Goal: Transaction & Acquisition: Purchase product/service

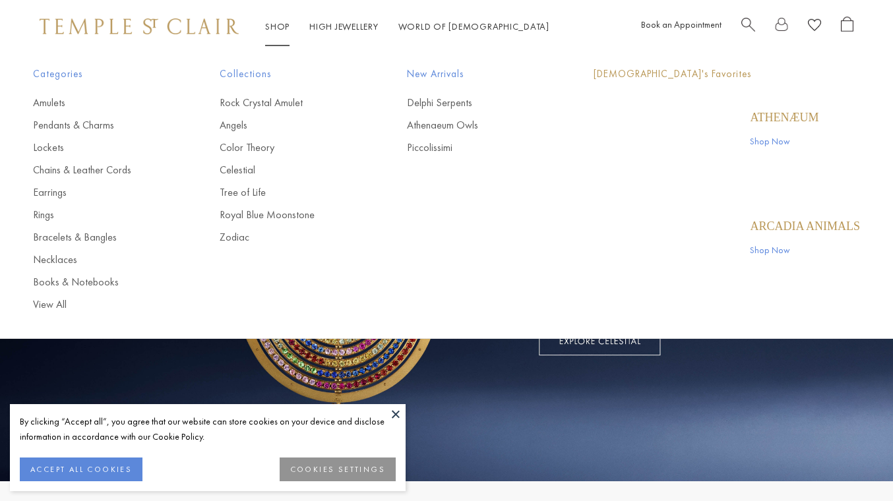
click at [280, 22] on link "Shop Shop" at bounding box center [277, 26] width 24 height 12
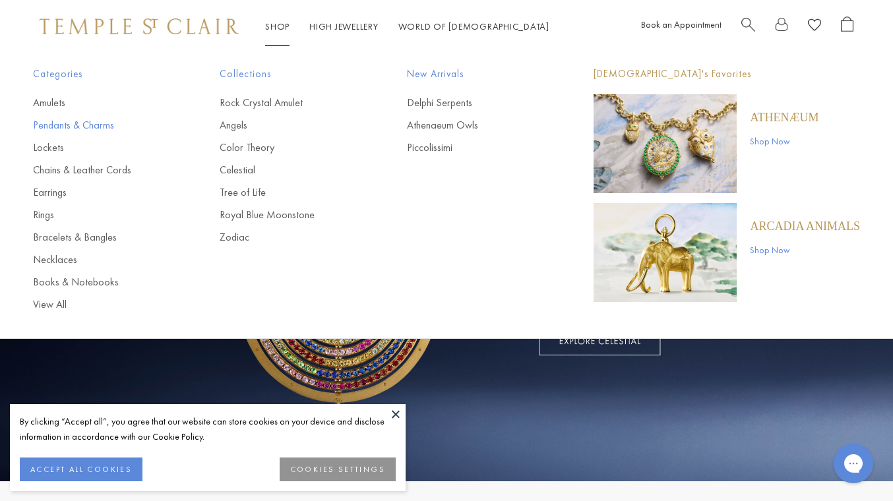
click at [99, 122] on link "Pendants & Charms" at bounding box center [100, 125] width 134 height 15
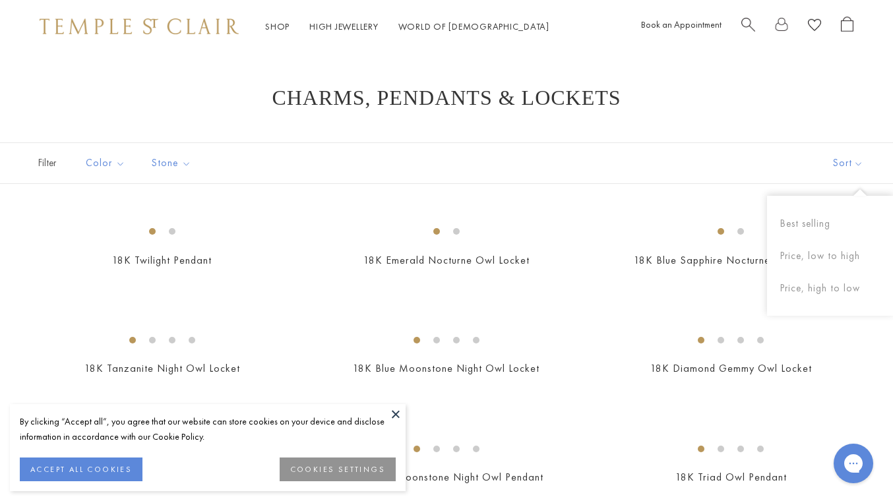
click at [840, 163] on button "Sort" at bounding box center [848, 163] width 90 height 40
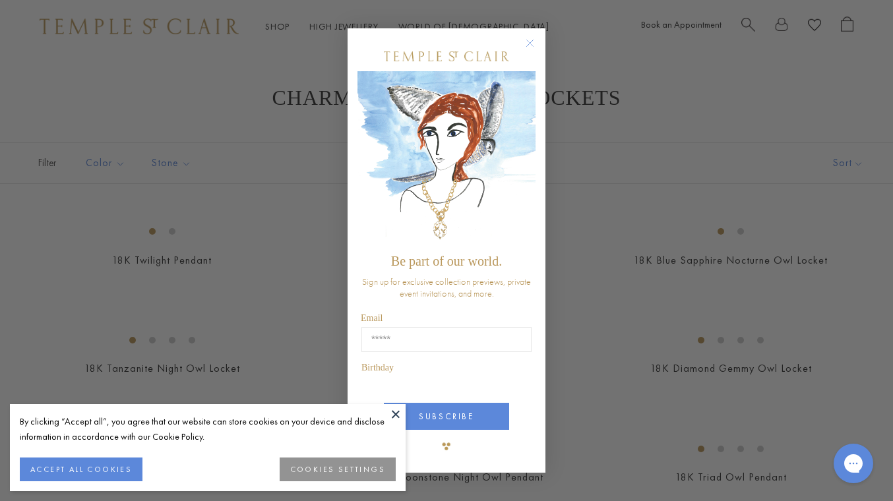
click at [839, 162] on div "Close dialog Be part of our world. Sign up for exclusive collection previews, p…" at bounding box center [446, 250] width 893 height 501
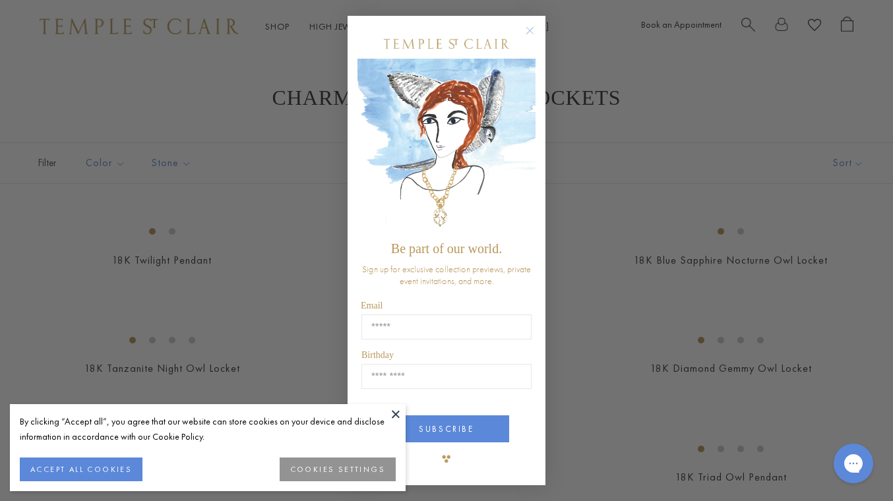
click at [531, 31] on circle "Close dialog" at bounding box center [530, 31] width 16 height 16
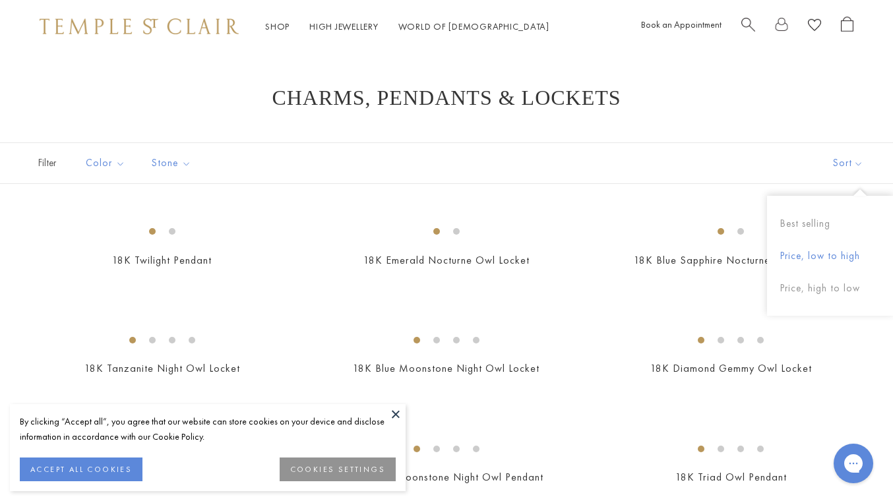
click at [826, 252] on button "Price, low to high" at bounding box center [830, 256] width 126 height 32
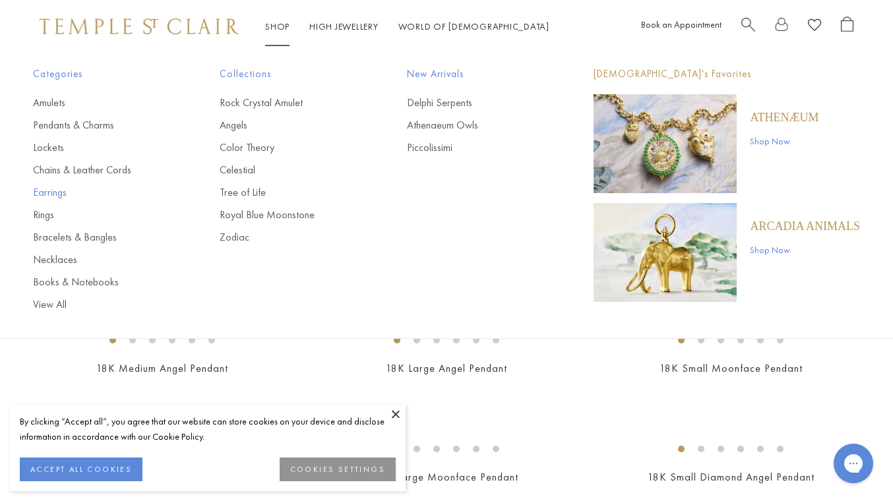
click at [51, 191] on link "Earrings" at bounding box center [100, 192] width 134 height 15
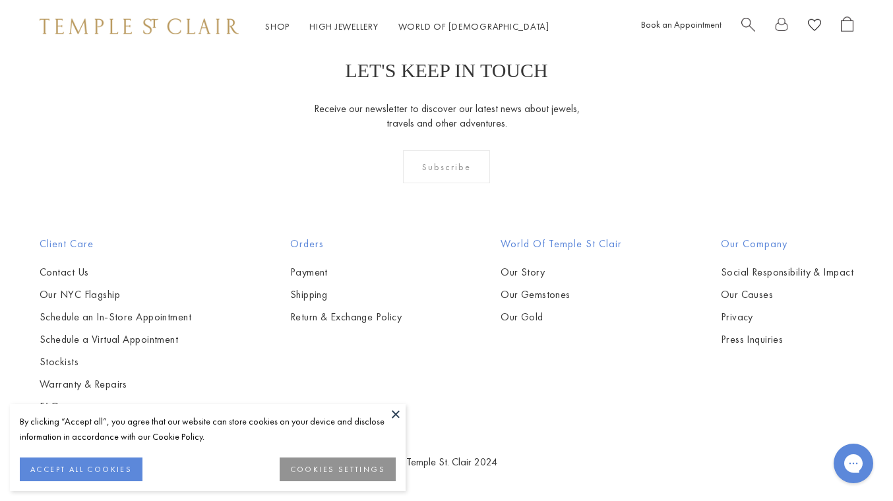
scroll to position [3866, 0]
click at [0, 0] on img at bounding box center [0, 0] width 0 height 0
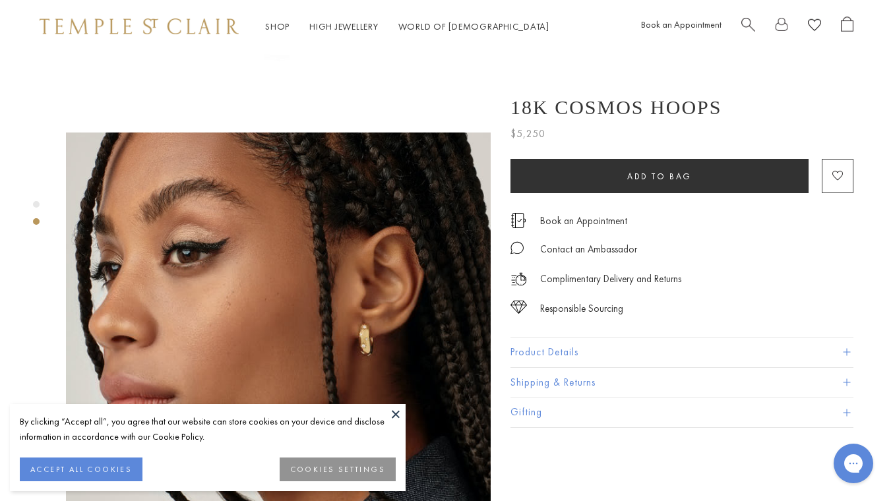
scroll to position [369, 0]
click at [365, 294] on img at bounding box center [278, 343] width 425 height 423
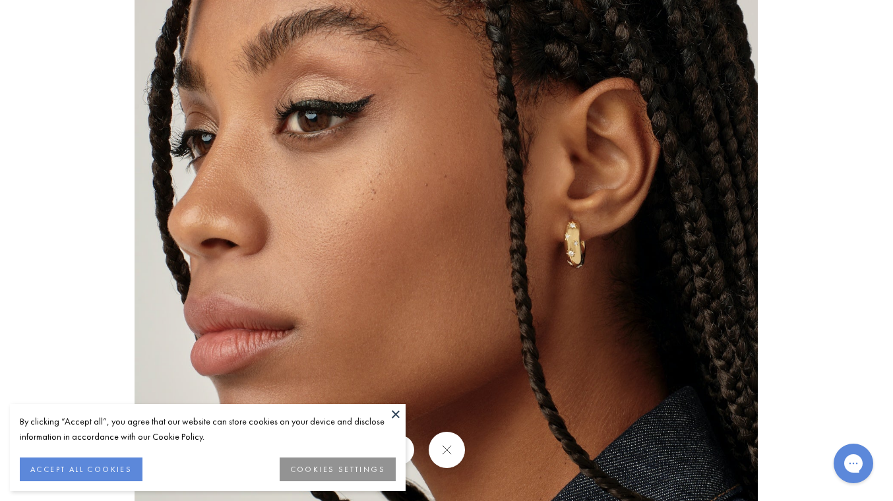
click at [569, 265] on img at bounding box center [445, 251] width 623 height 622
